Goal: Task Accomplishment & Management: Complete application form

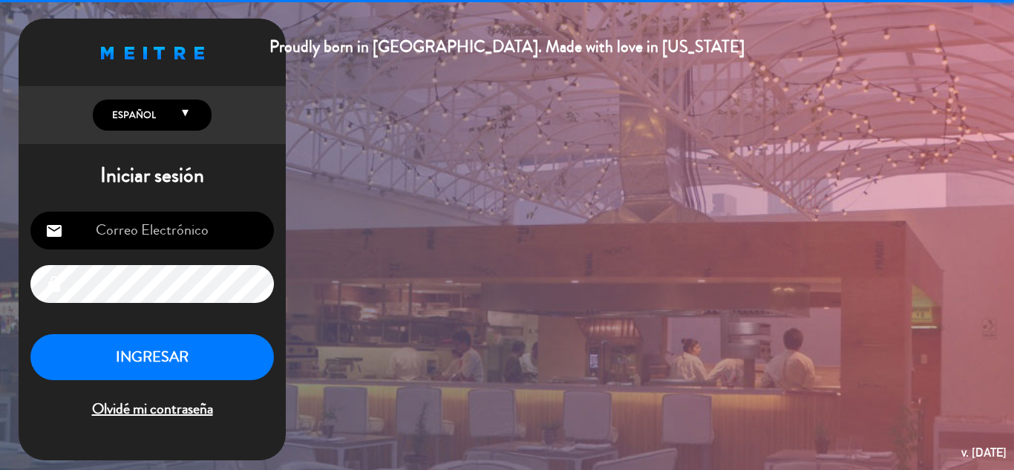
type input "[EMAIL_ADDRESS][DOMAIN_NAME]"
click at [176, 363] on button "INGRESAR" at bounding box center [152, 357] width 244 height 47
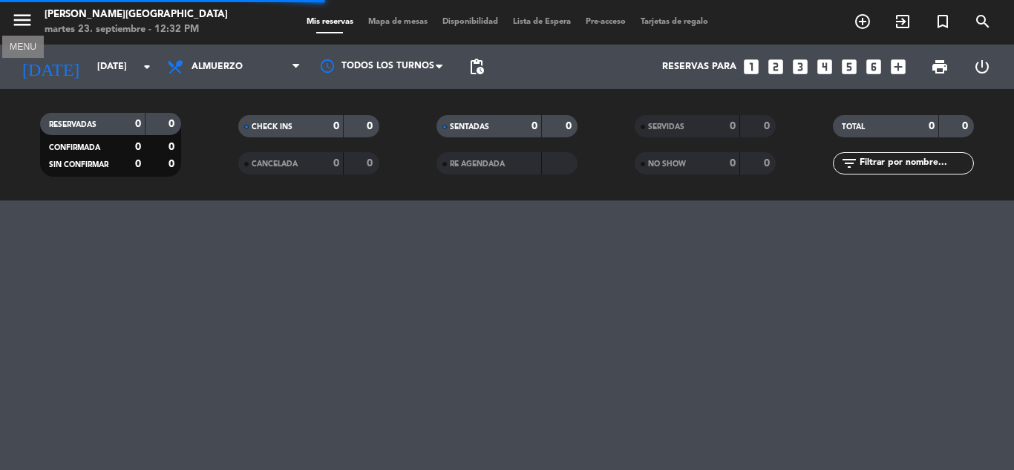
click at [21, 14] on icon "menu" at bounding box center [22, 20] width 22 height 22
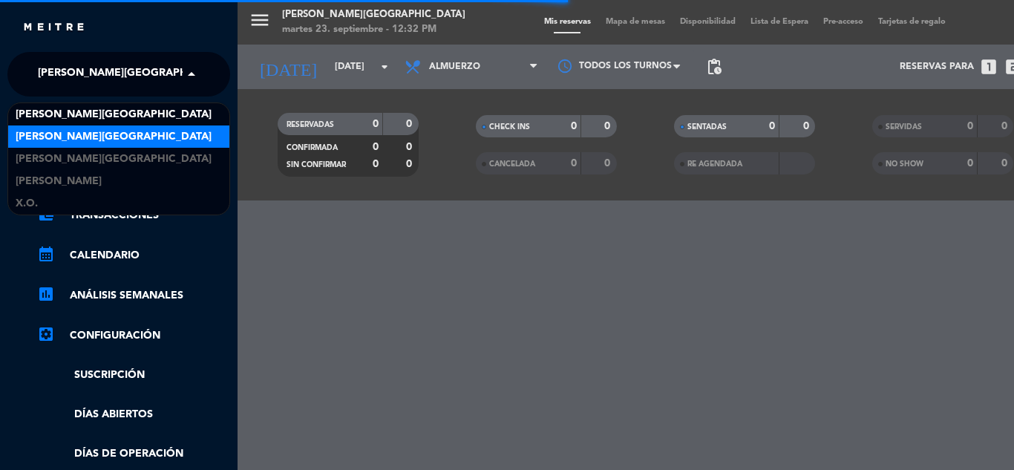
drag, startPoint x: 88, startPoint y: 72, endPoint x: 113, endPoint y: 131, distance: 63.9
click at [113, 97] on ng-select "× [PERSON_NAME][GEOGRAPHIC_DATA] × [PERSON_NAME] [GEOGRAPHIC_DATA] [PERSON_NAME…" at bounding box center [118, 74] width 223 height 45
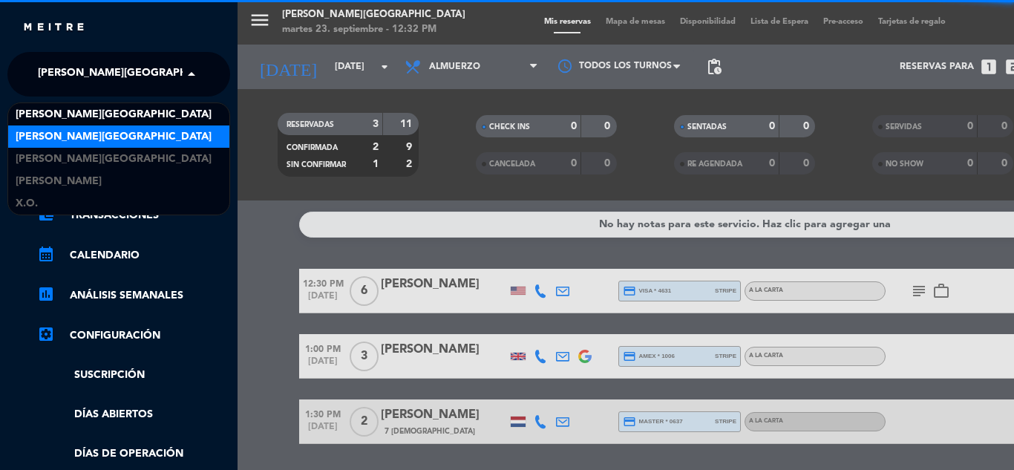
click at [113, 131] on span "[PERSON_NAME][GEOGRAPHIC_DATA]" at bounding box center [114, 136] width 196 height 17
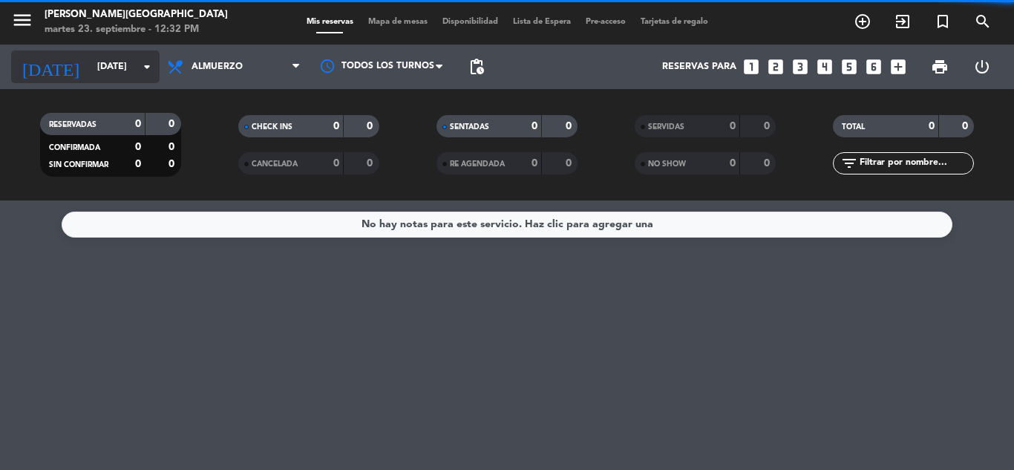
click at [125, 65] on input "[DATE]" at bounding box center [152, 66] width 125 height 25
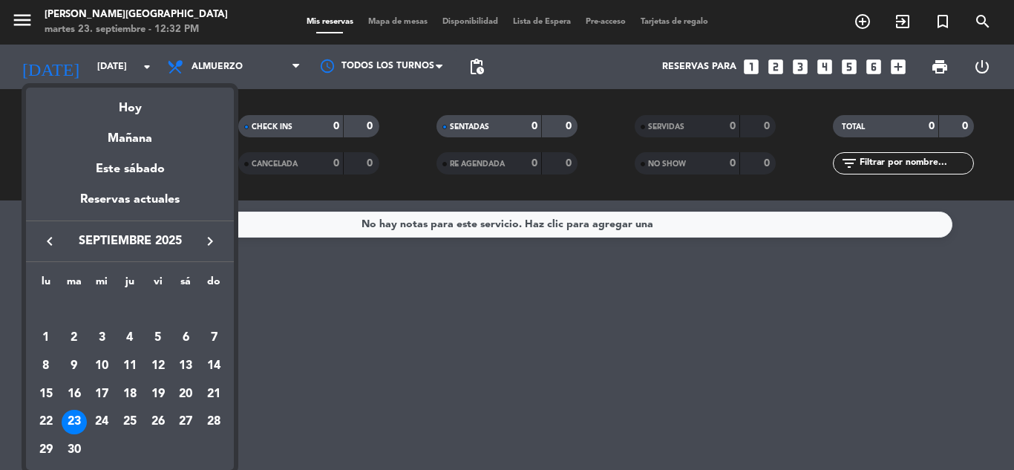
click at [207, 238] on icon "keyboard_arrow_right" at bounding box center [210, 241] width 18 height 18
click at [153, 340] on div "5" at bounding box center [158, 337] width 25 height 25
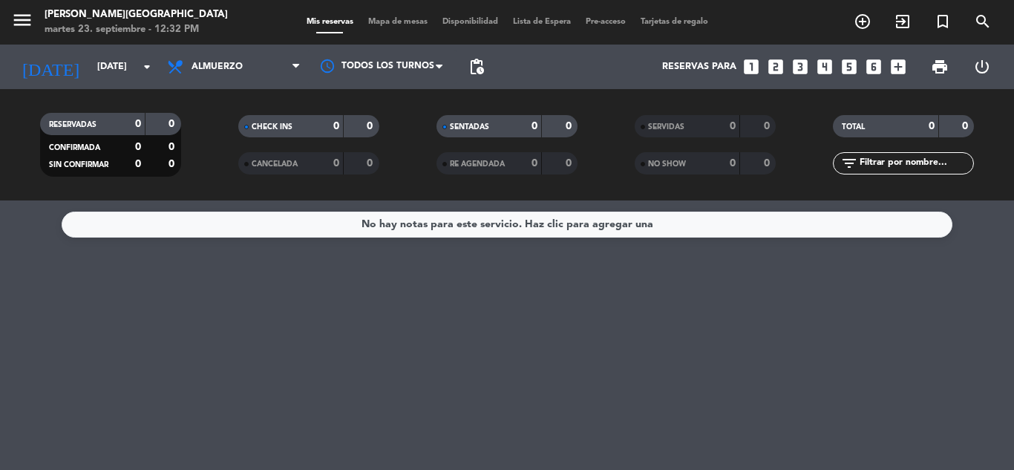
type input "vie. 5 dic."
click at [274, 56] on span "Almuerzo" at bounding box center [234, 66] width 149 height 33
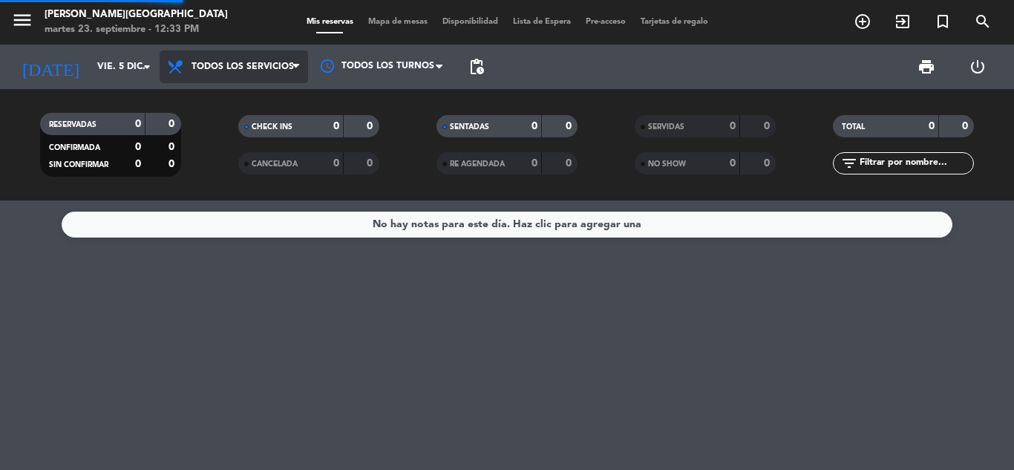
click at [244, 91] on div "menu [PERSON_NAME][DATE] 23. septiembre - 12:33 PM Mis reservas Mapa de mesas D…" at bounding box center [507, 100] width 1014 height 200
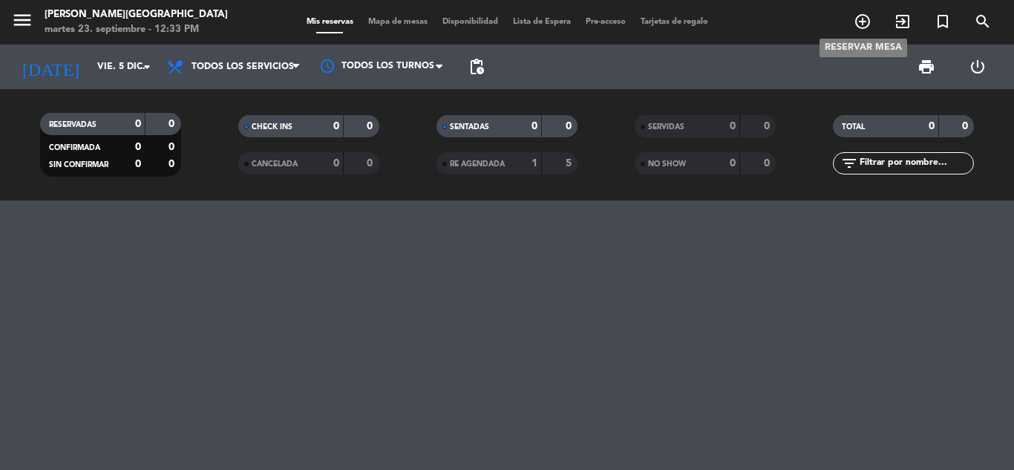
click at [860, 19] on icon "add_circle_outline" at bounding box center [863, 22] width 18 height 18
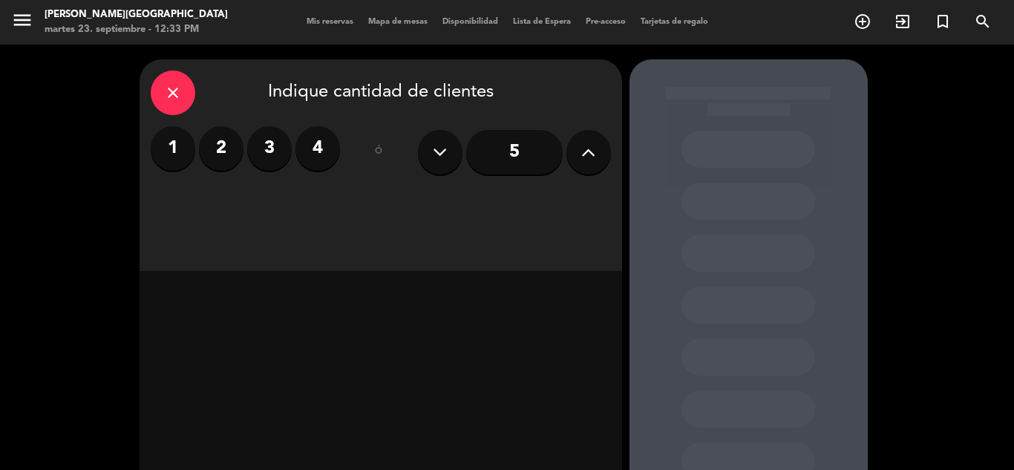
click at [578, 162] on button at bounding box center [589, 152] width 45 height 45
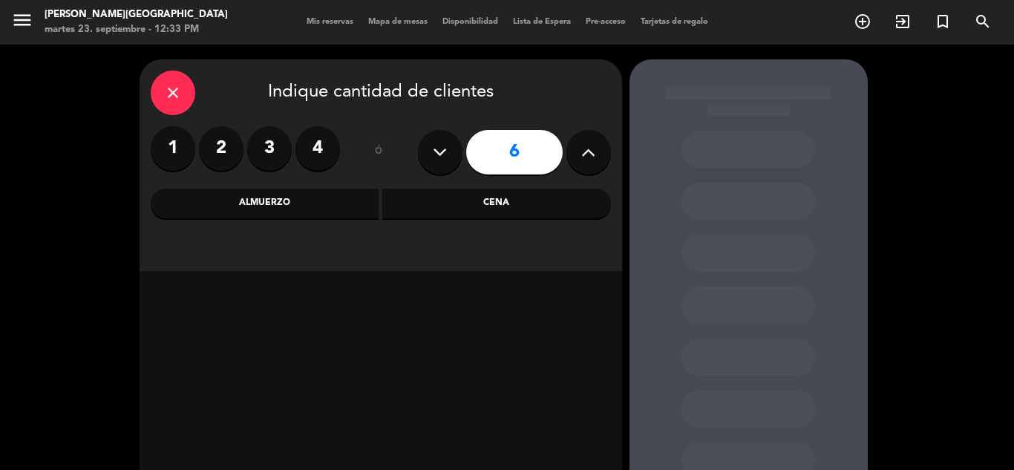
click at [578, 162] on button at bounding box center [589, 152] width 45 height 45
click at [433, 149] on icon at bounding box center [440, 152] width 14 height 22
type input "6"
click at [499, 199] on div "Cena" at bounding box center [496, 204] width 229 height 30
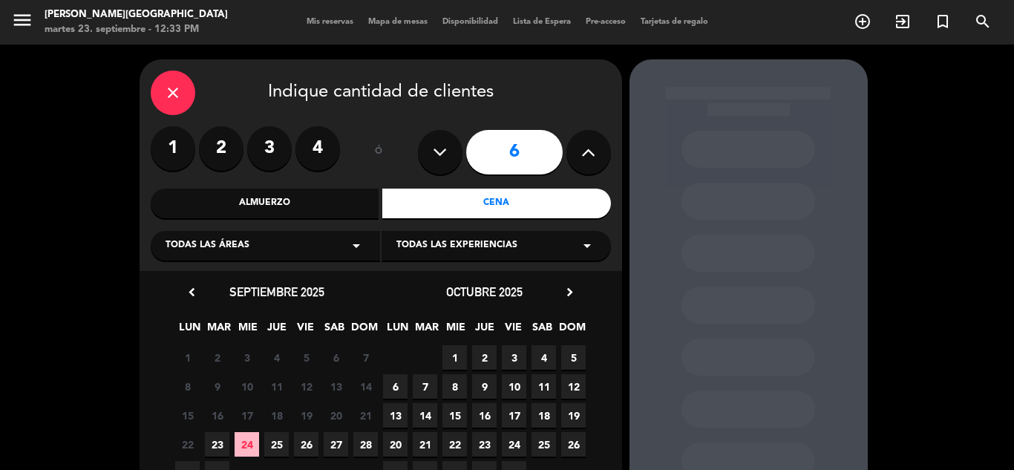
click at [570, 292] on icon "chevron_right" at bounding box center [570, 292] width 16 height 16
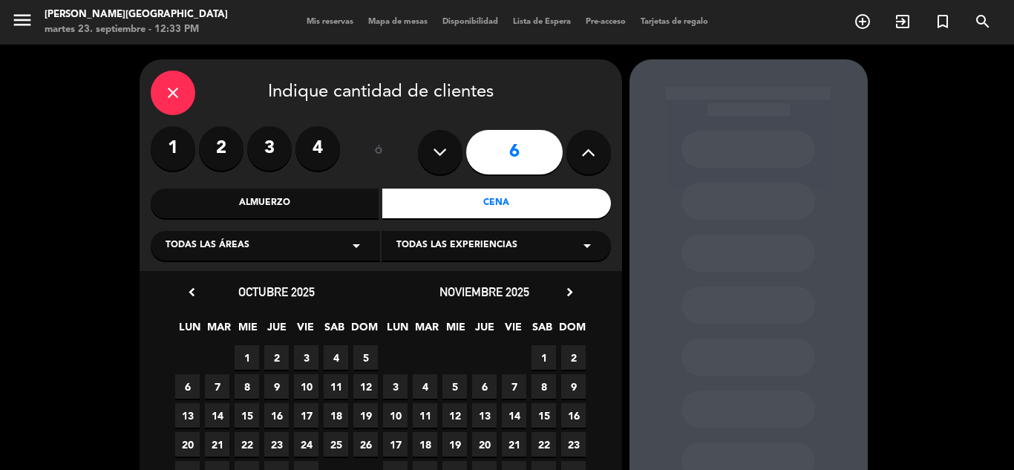
click at [570, 292] on icon "chevron_right" at bounding box center [570, 292] width 16 height 16
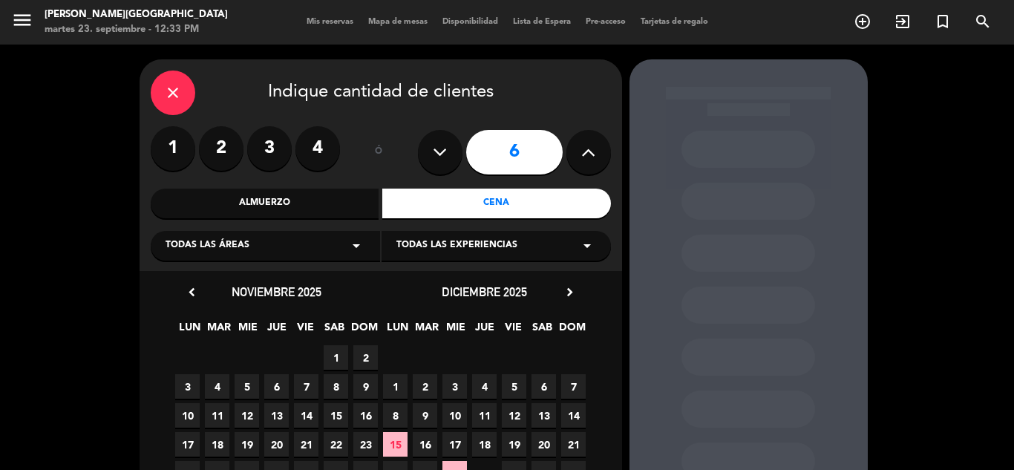
click at [517, 382] on span "5" at bounding box center [514, 386] width 25 height 25
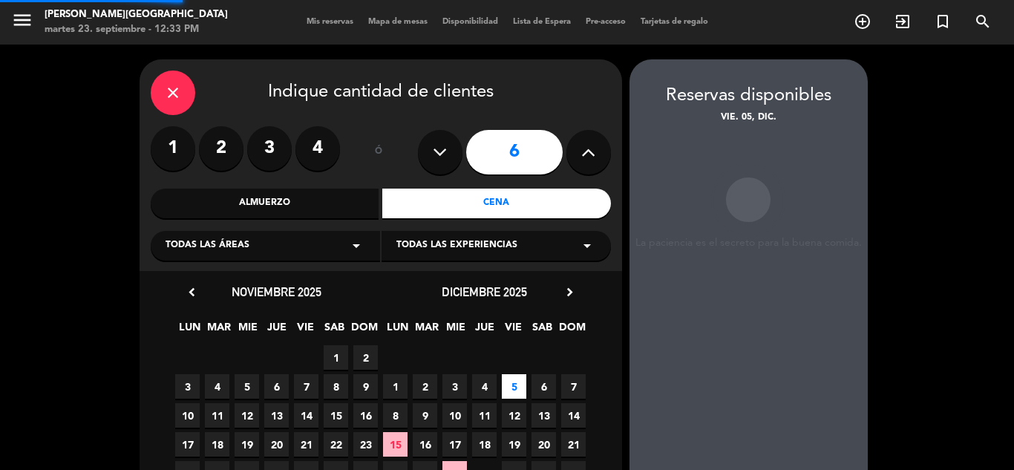
scroll to position [59, 0]
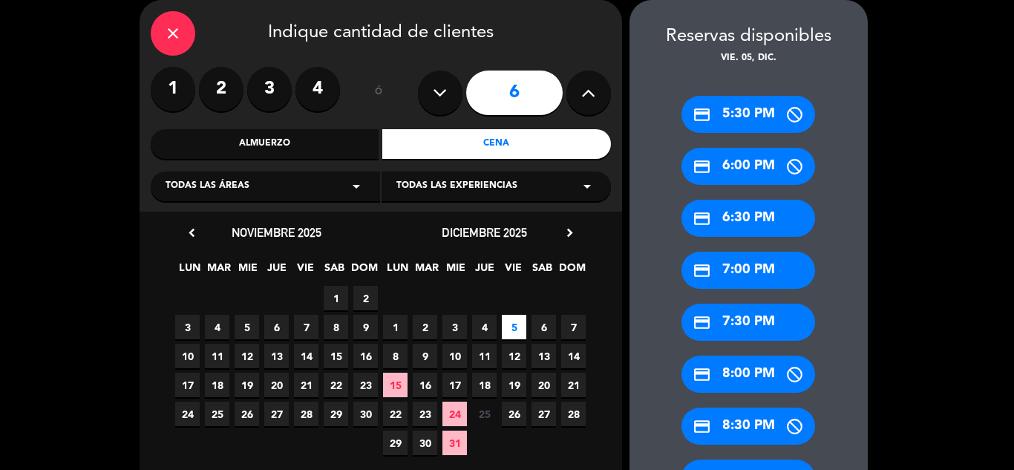
click at [742, 319] on div "credit_card 7:30 PM" at bounding box center [749, 322] width 134 height 37
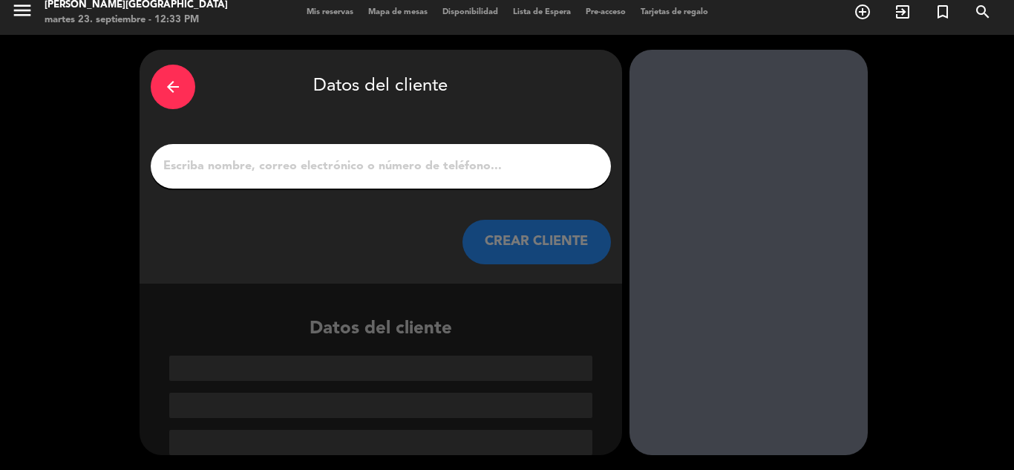
scroll to position [10, 0]
click at [435, 169] on input "1" at bounding box center [381, 166] width 438 height 21
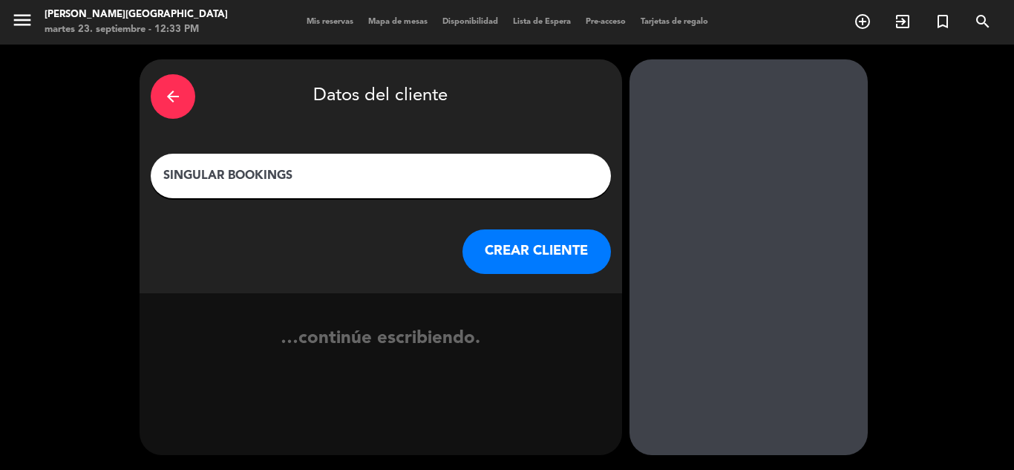
type input "SINGULAR BOOKINGS"
click at [567, 255] on button "CREAR CLIENTE" at bounding box center [537, 251] width 149 height 45
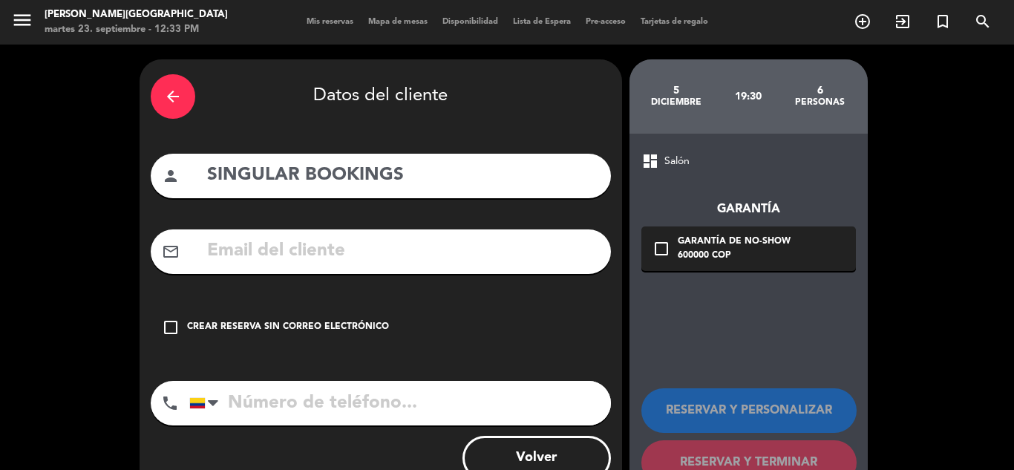
click at [190, 321] on div "Crear reserva sin correo electrónico" at bounding box center [288, 327] width 202 height 15
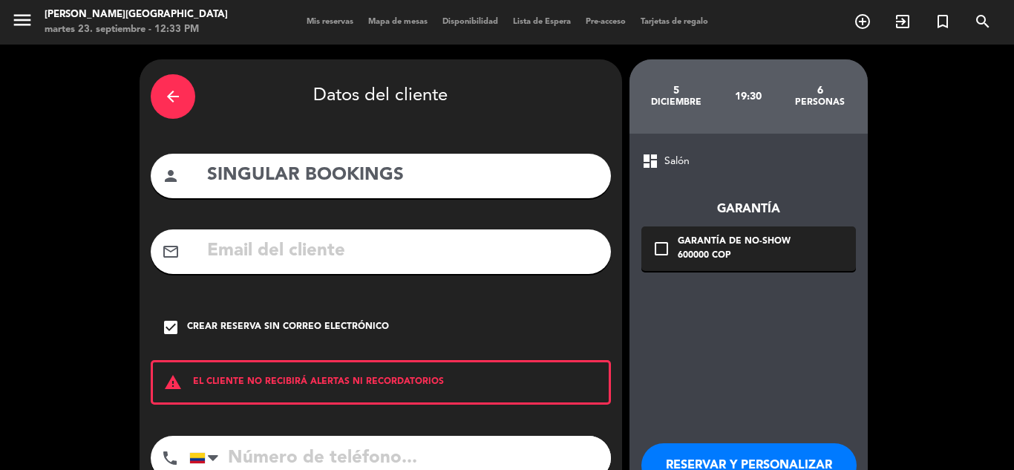
click at [779, 455] on button "RESERVAR Y PERSONALIZAR" at bounding box center [749, 465] width 215 height 45
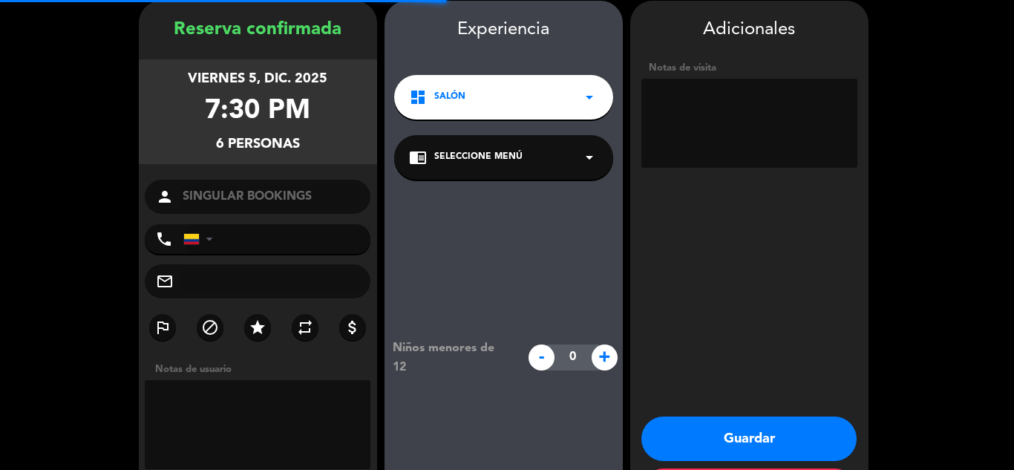
scroll to position [59, 0]
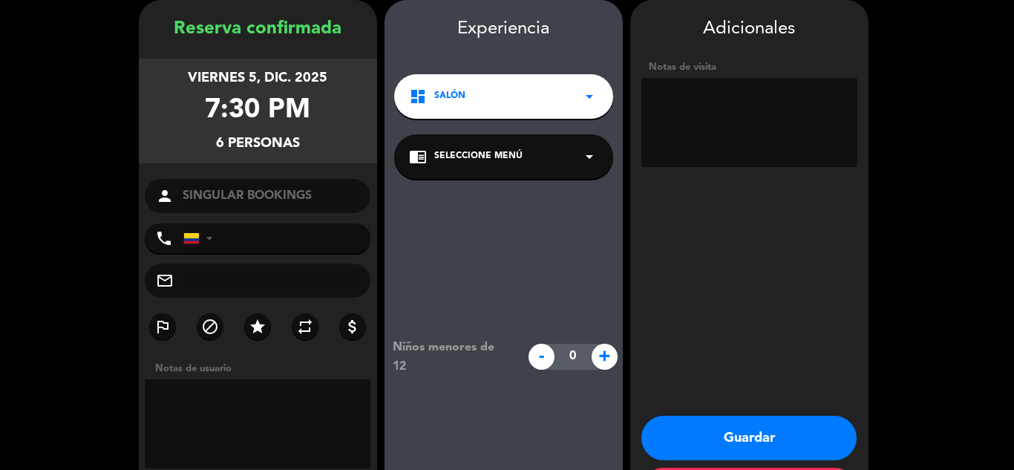
click at [702, 105] on textarea at bounding box center [750, 122] width 216 height 89
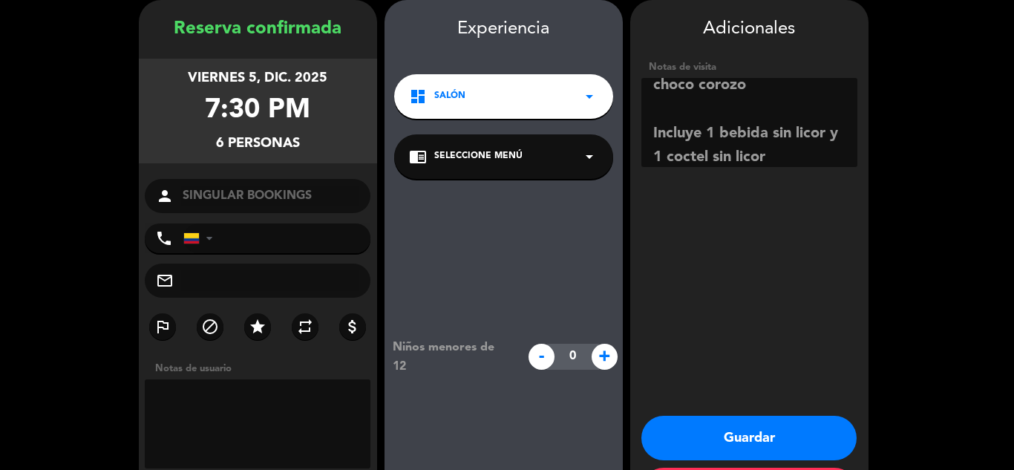
type textarea "Menu platinum $279.000 ceviche tostada [GEOGRAPHIC_DATA][PERSON_NAME] banana sp…"
click at [765, 439] on button "Guardar" at bounding box center [749, 438] width 215 height 45
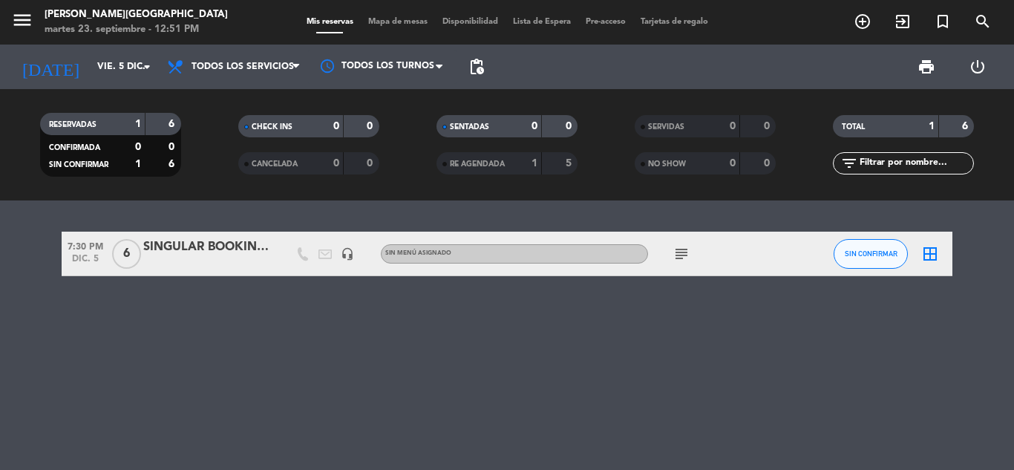
click at [689, 339] on div "7:30 PM dic. 5 6 SINGULAR BOOKINGS headset_mic Sin menú asignado subject SIN CO…" at bounding box center [507, 335] width 1014 height 270
